Goal: Task Accomplishment & Management: Complete application form

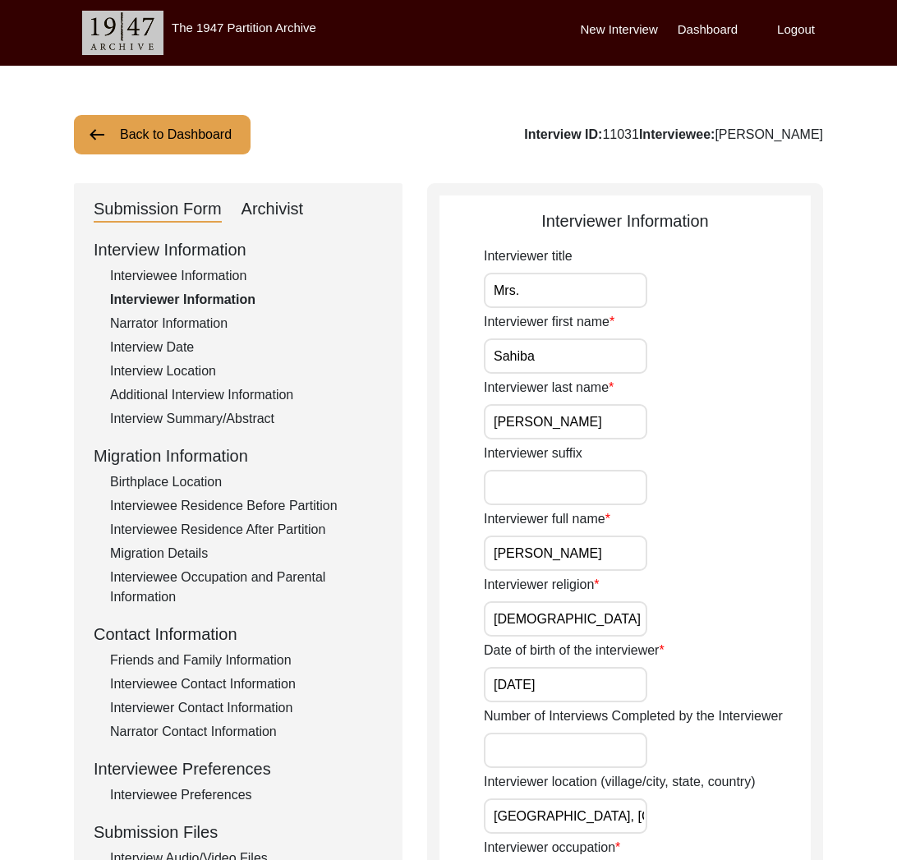
drag, startPoint x: 210, startPoint y: 125, endPoint x: 220, endPoint y: 130, distance: 11.8
click at [210, 126] on button "Back to Dashboard" at bounding box center [162, 134] width 177 height 39
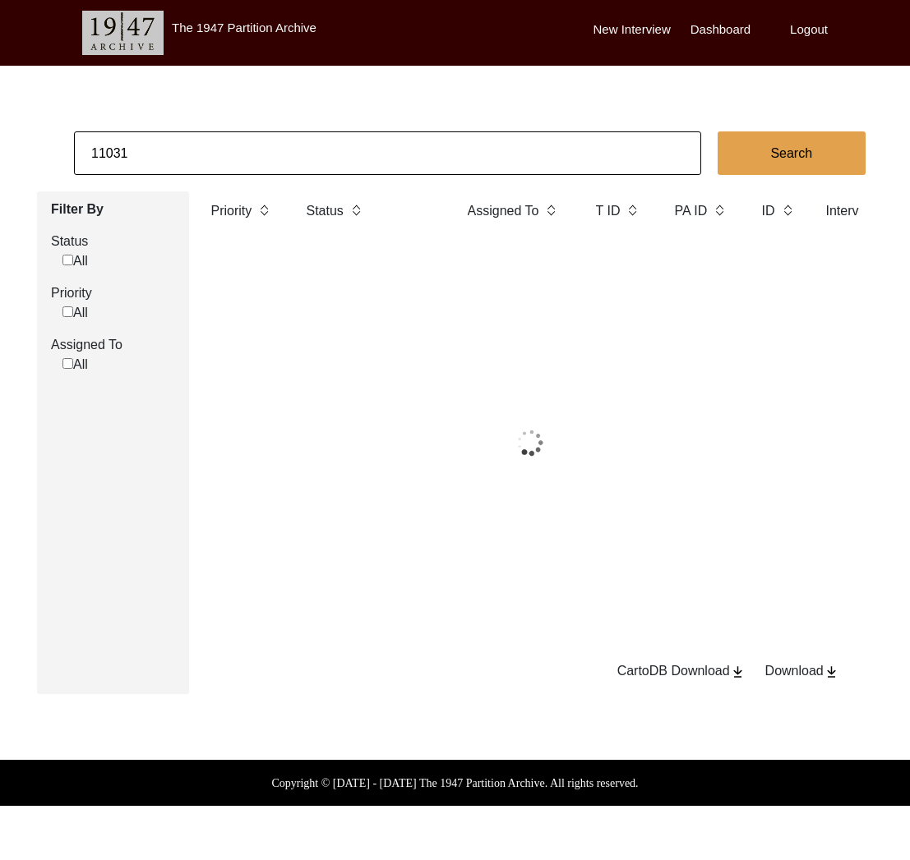
click at [238, 141] on input "11031" at bounding box center [387, 153] width 627 height 44
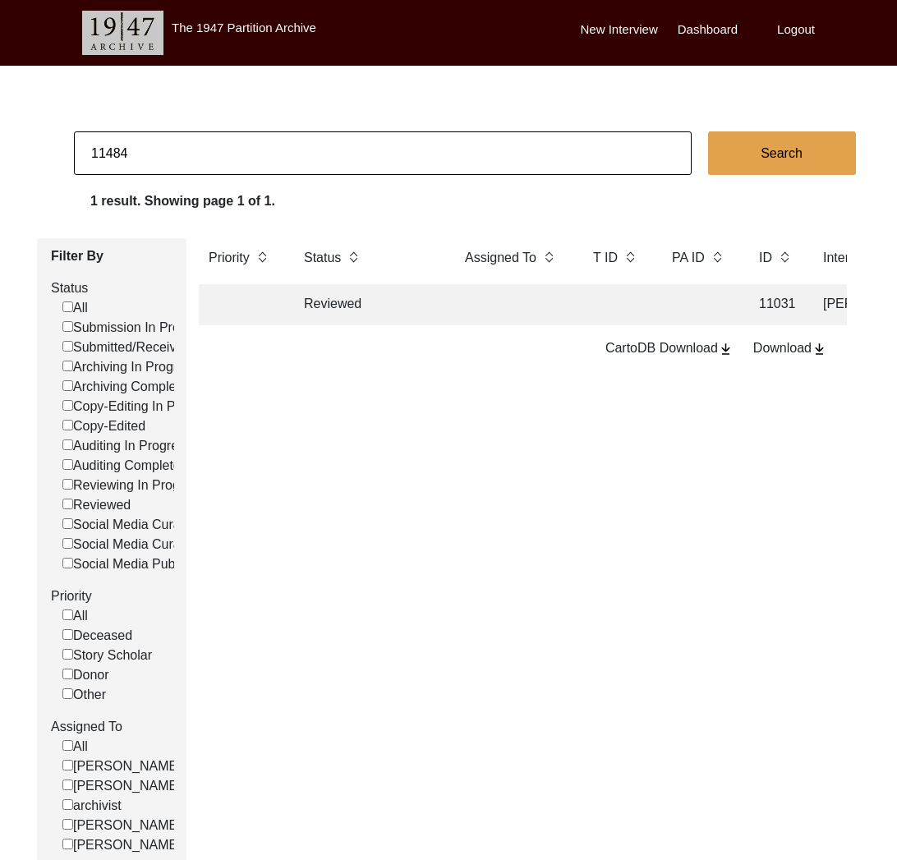
type input "11484"
checkbox input "false"
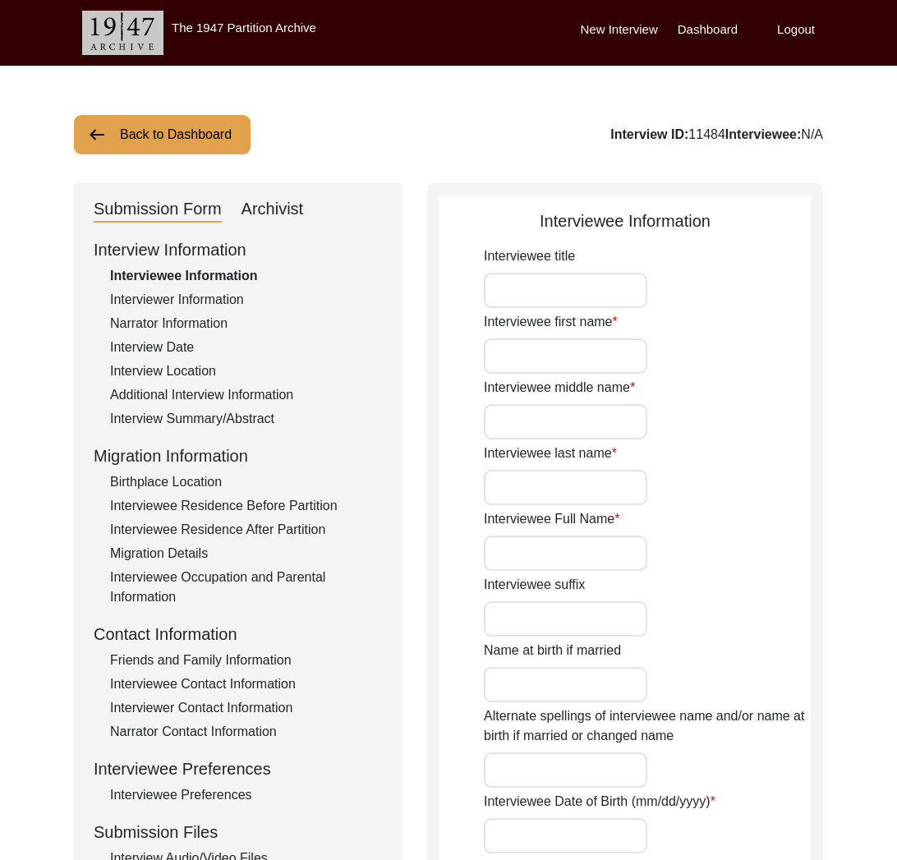
type input "Dr."
type input "[PERSON_NAME]"
type input "Natarajan"
type input "[PERSON_NAME]"
type input "[DATE]"
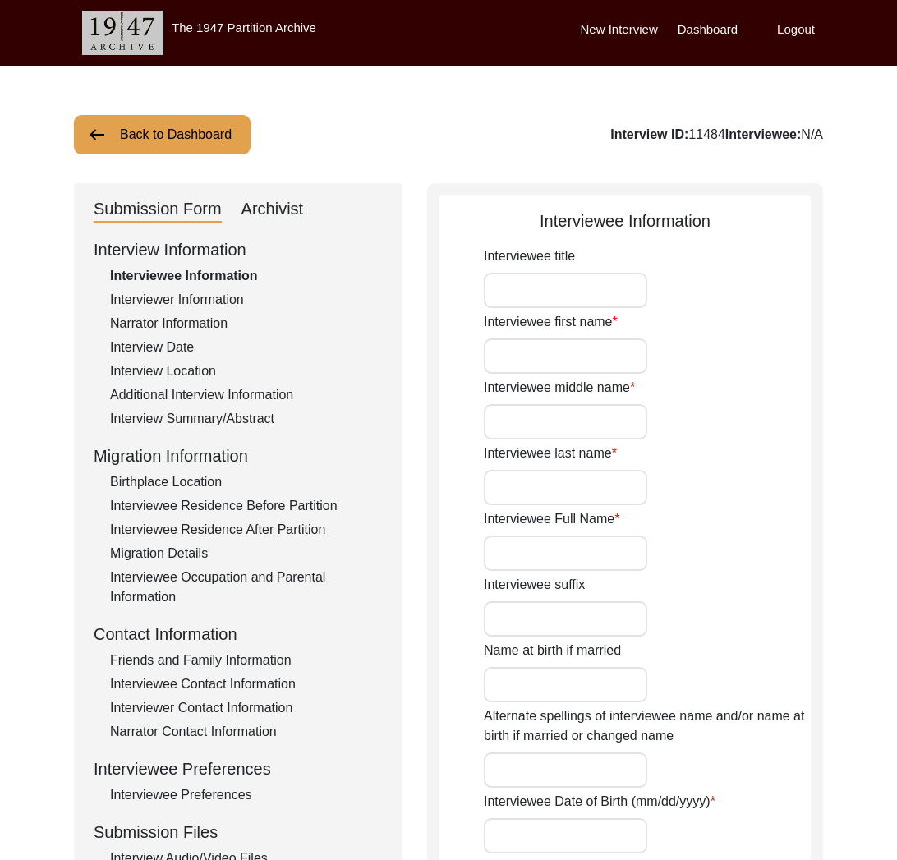
type input "94"
type input "[DEMOGRAPHIC_DATA]"
click at [289, 212] on div "Archivist" at bounding box center [273, 209] width 62 height 26
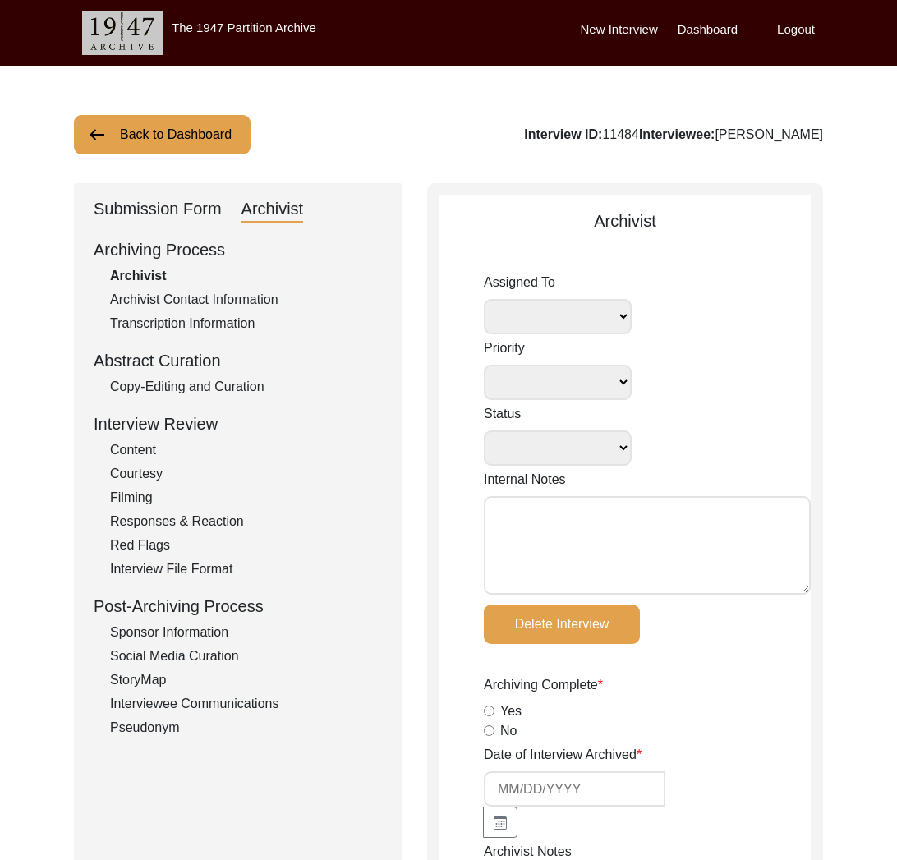
select select
select select "Archiving Completed"
type textarea "[DATE] [GEOGRAPHIC_DATA]: Assigned to [PERSON_NAME] to archive. Due [DATE]. The…"
radio input "true"
type input "[DATE]"
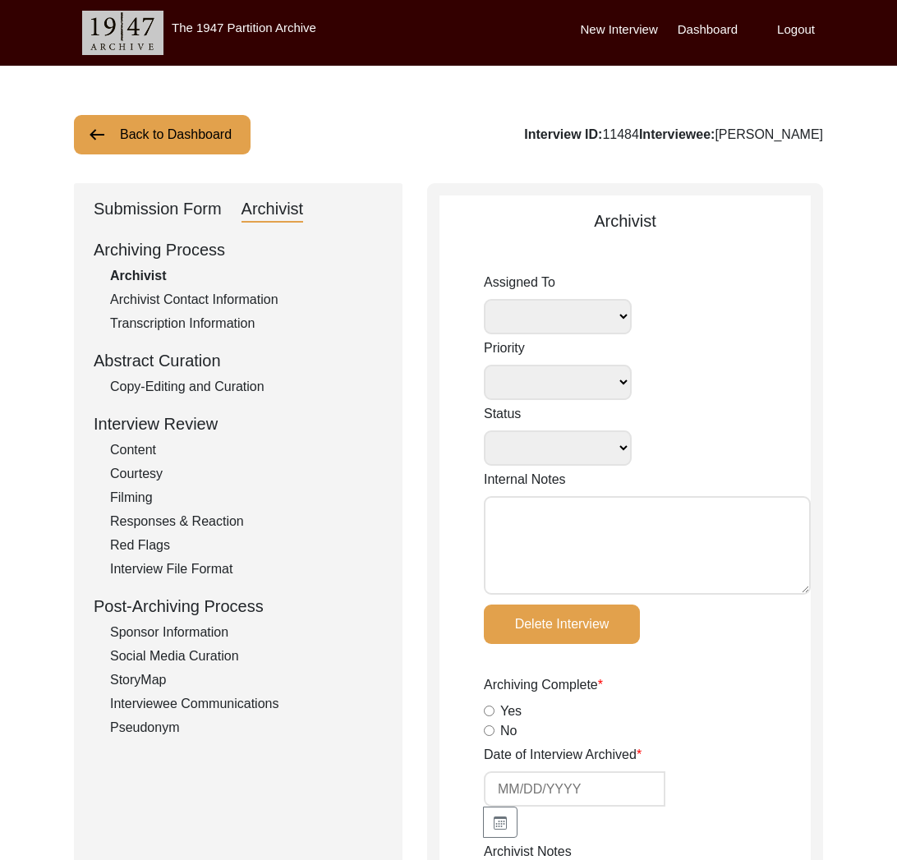
type textarea "[PA13074 & [PERSON_NAME]] - [PERSON_NAME] Archivist Notes [DATE] [Interviewee] …"
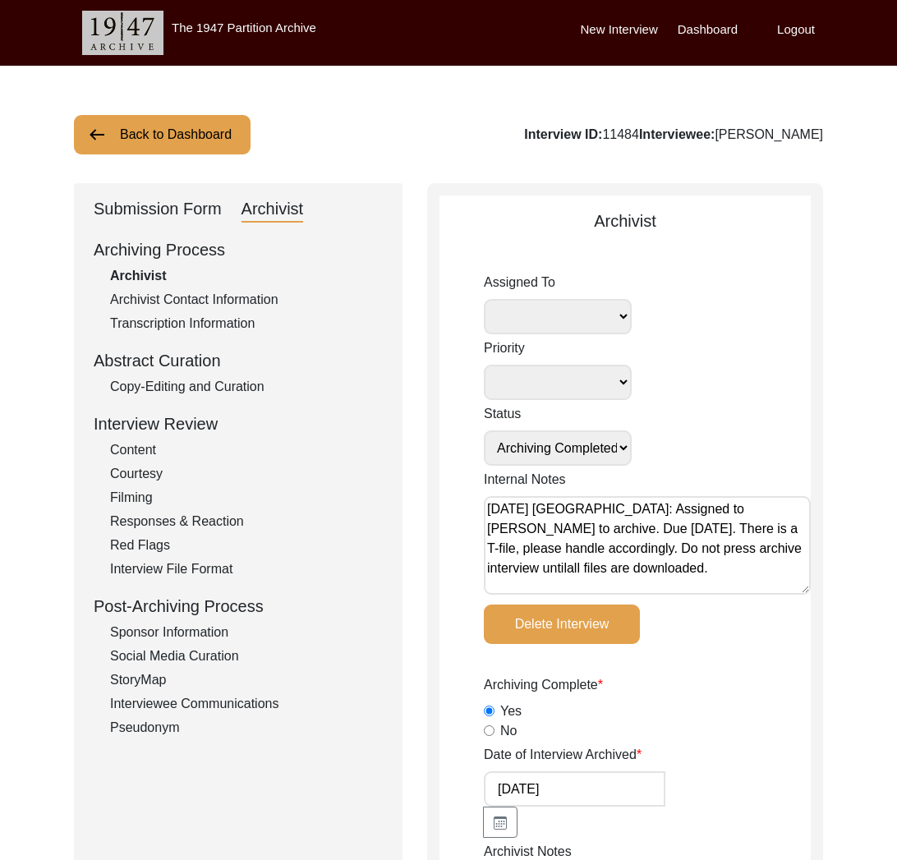
type input "-"
radio input "true"
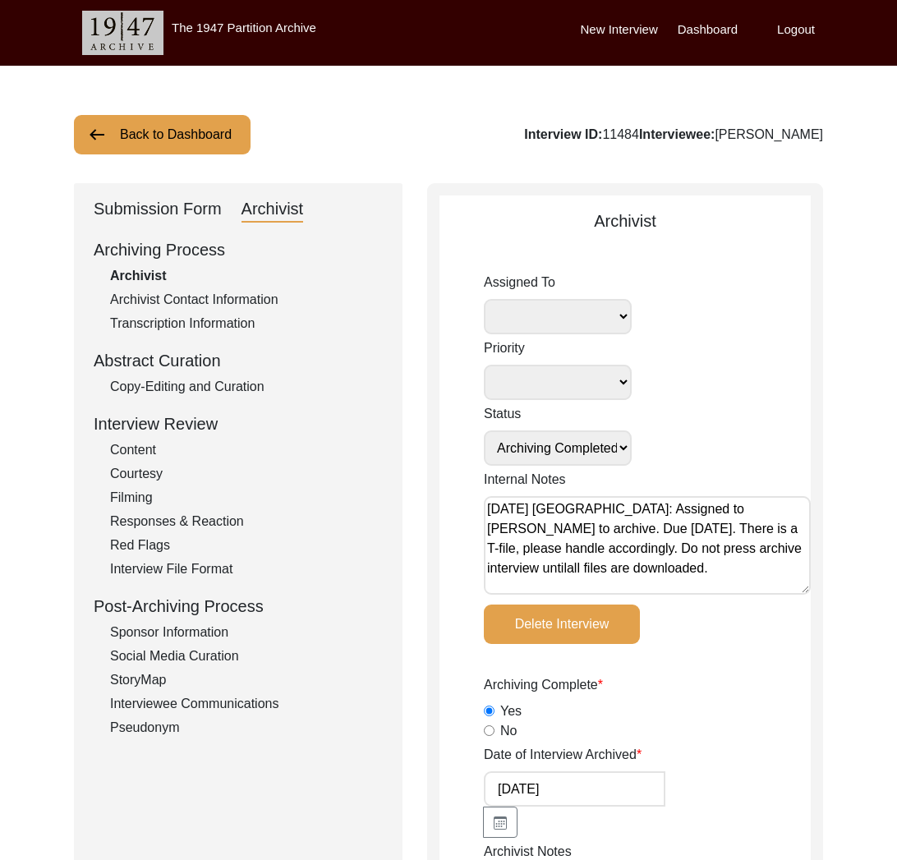
radio input "true"
type input "1:48:38"
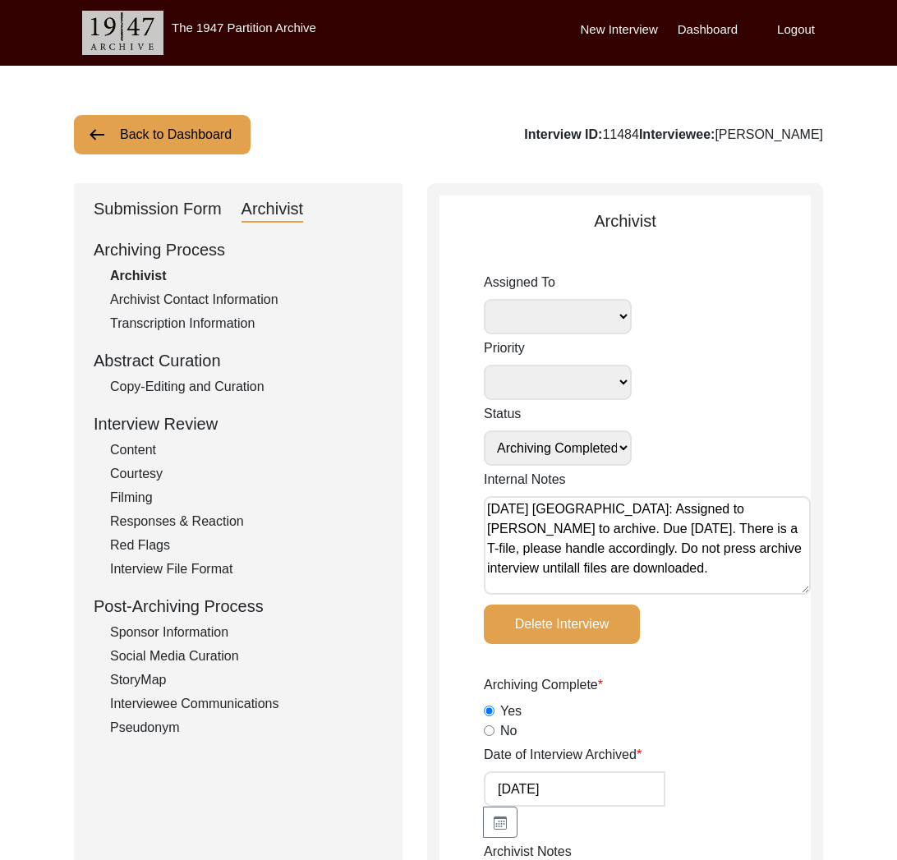
radio input "true"
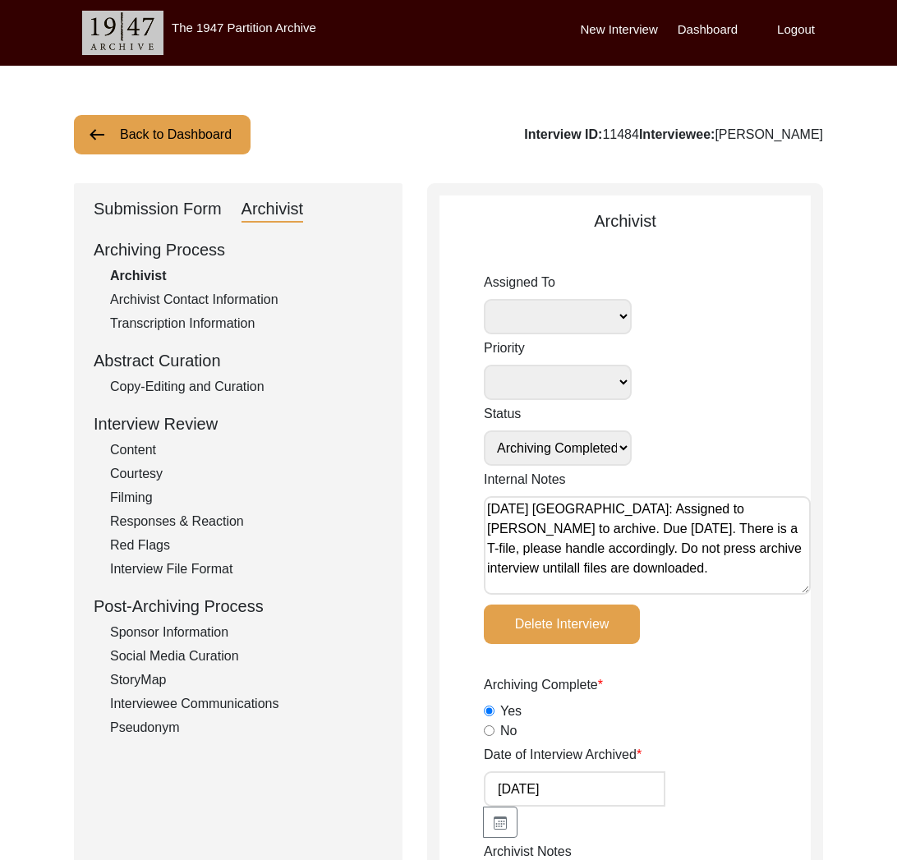
type input "23"
radio input "true"
type textarea "b-roll: 0:05:50 is continued interview conversation"
type input "MOV"
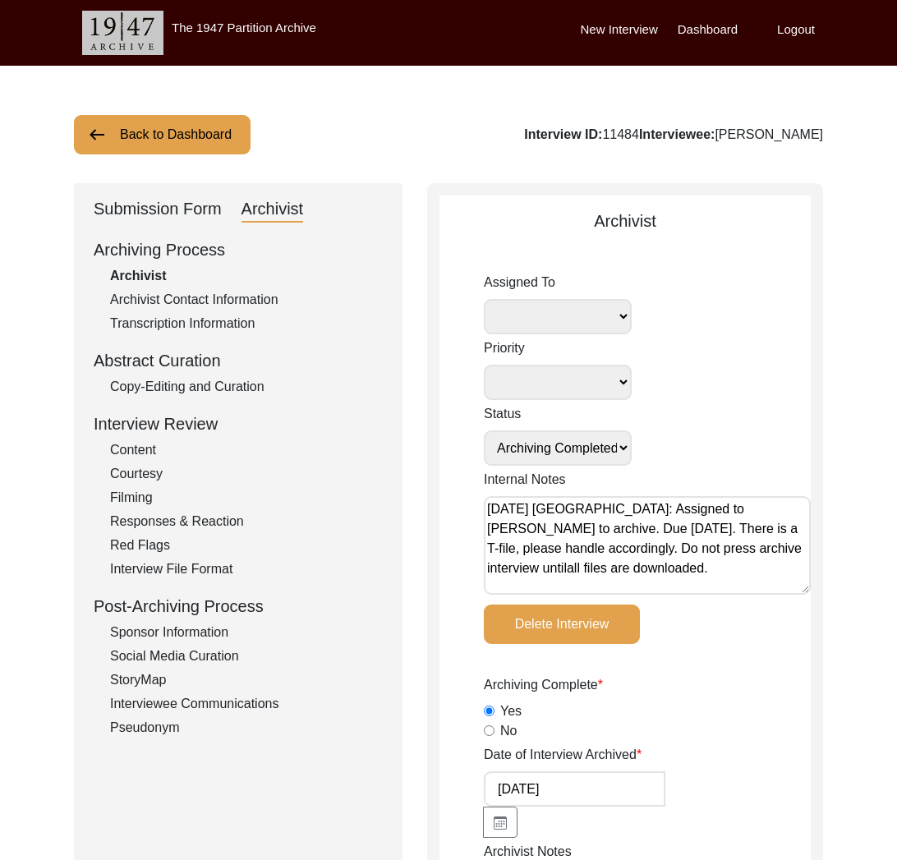
type input "11.84 GB"
select select
click at [208, 210] on div "Submission Form" at bounding box center [158, 209] width 128 height 26
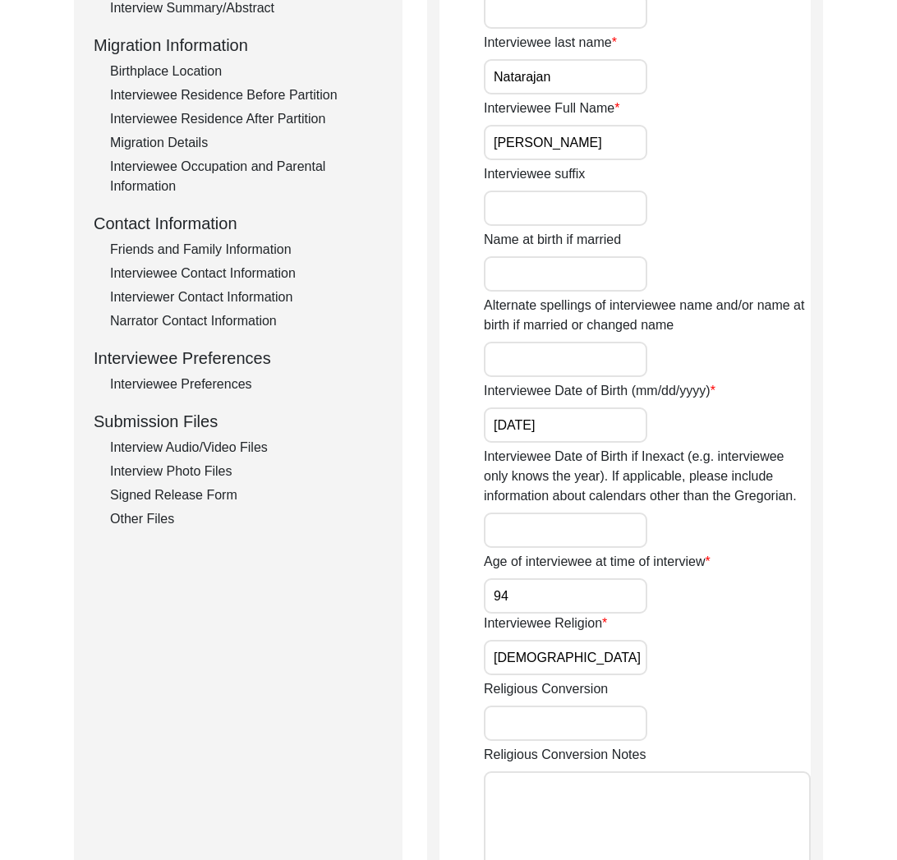
click at [256, 449] on div "Interview Audio/Video Files" at bounding box center [246, 448] width 273 height 20
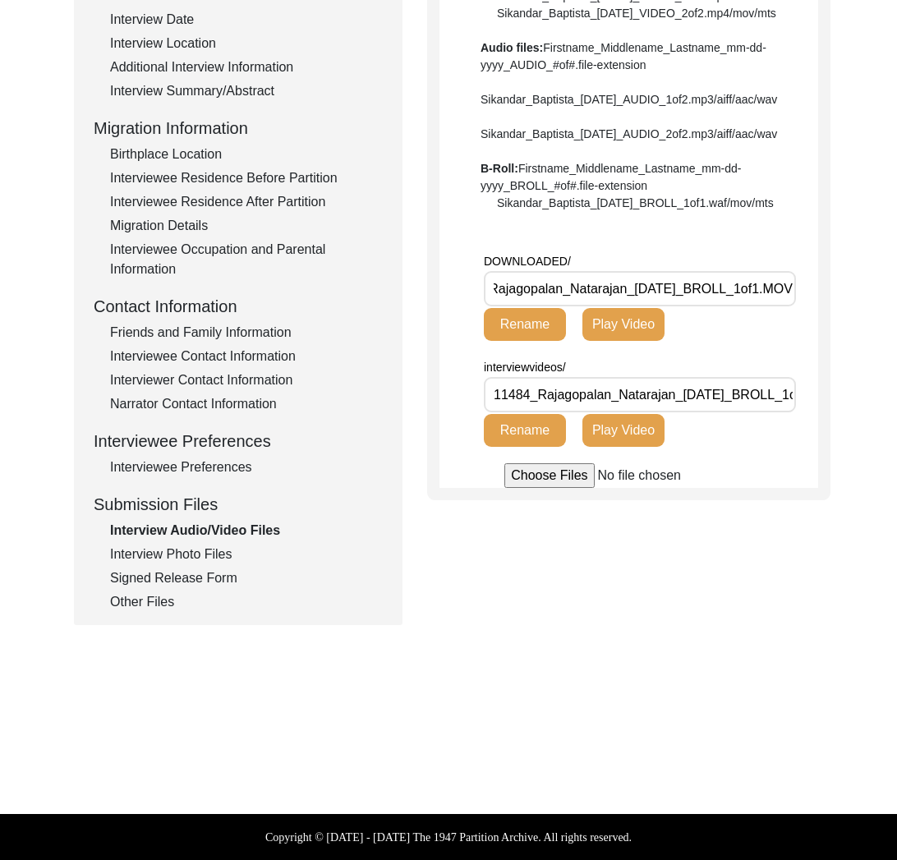
scroll to position [0, 73]
click at [150, 547] on div "Interview Photo Files" at bounding box center [246, 555] width 273 height 20
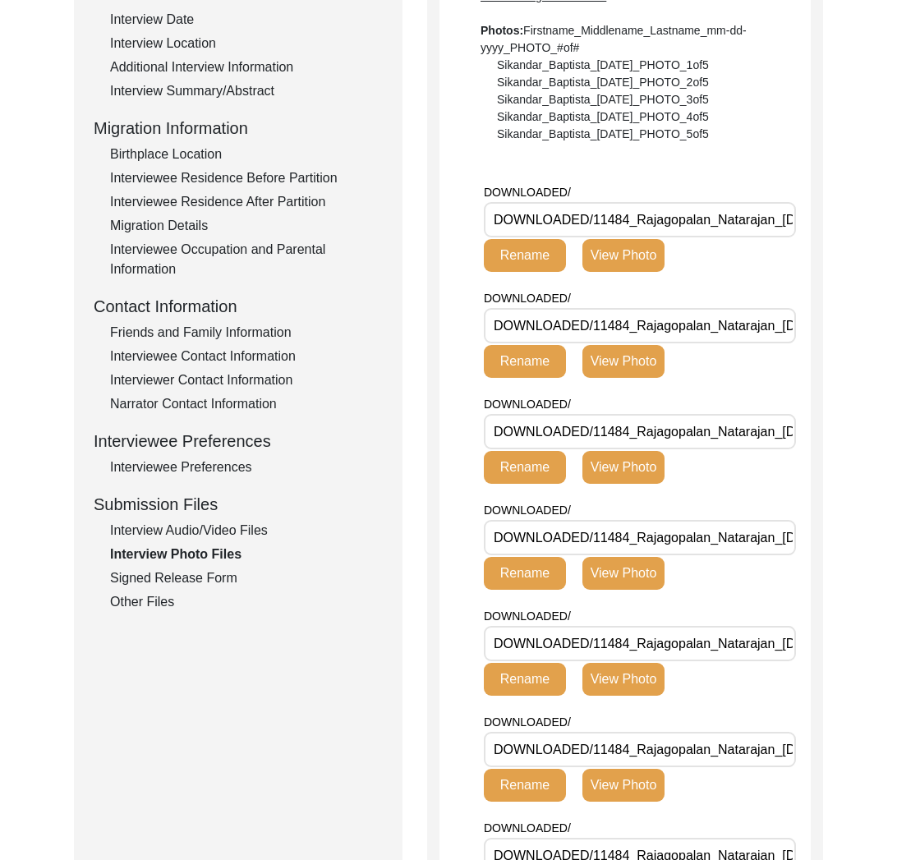
click at [158, 577] on div "Signed Release Form" at bounding box center [246, 579] width 273 height 20
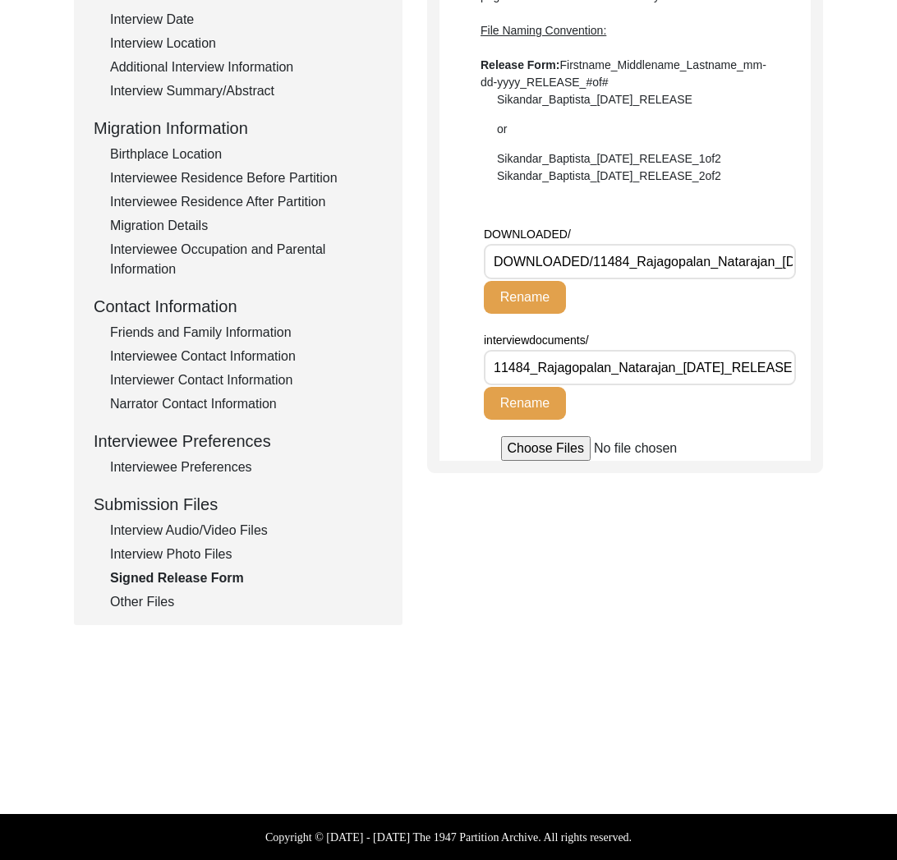
click at [148, 596] on div "Other Files" at bounding box center [246, 603] width 273 height 20
